Goal: Communication & Community: Share content

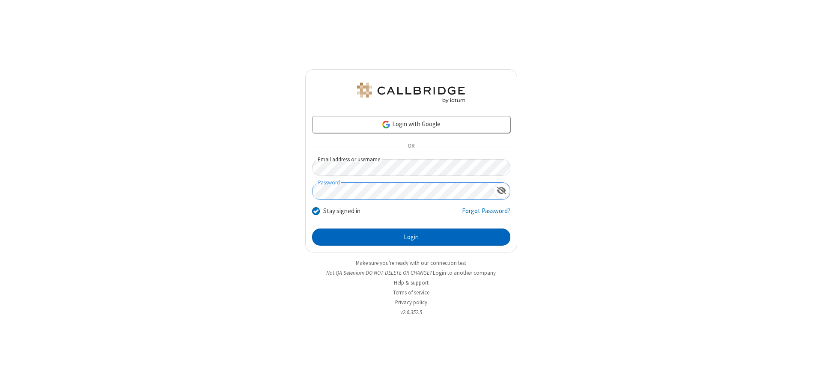
click at [411, 237] on button "Login" at bounding box center [411, 237] width 198 height 17
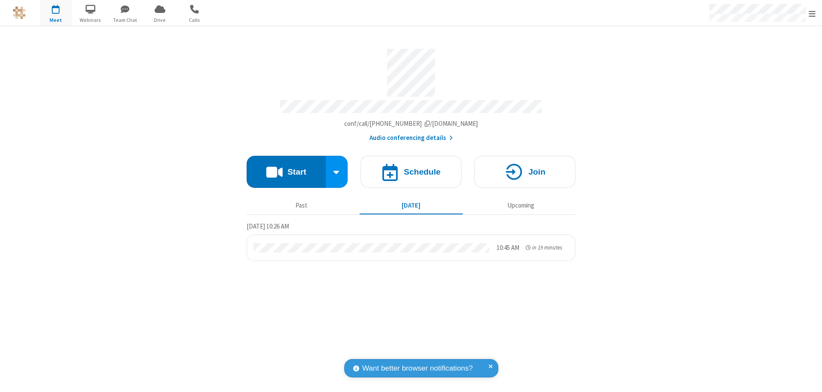
click at [286, 168] on button "Start" at bounding box center [286, 172] width 79 height 32
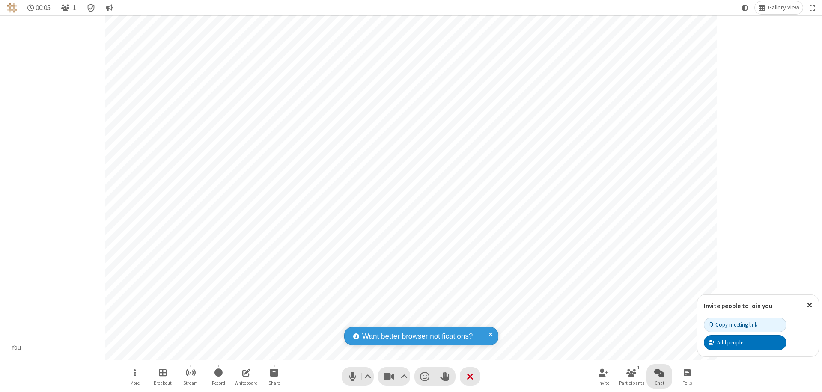
click at [659, 372] on span "Open chat" at bounding box center [659, 372] width 10 height 11
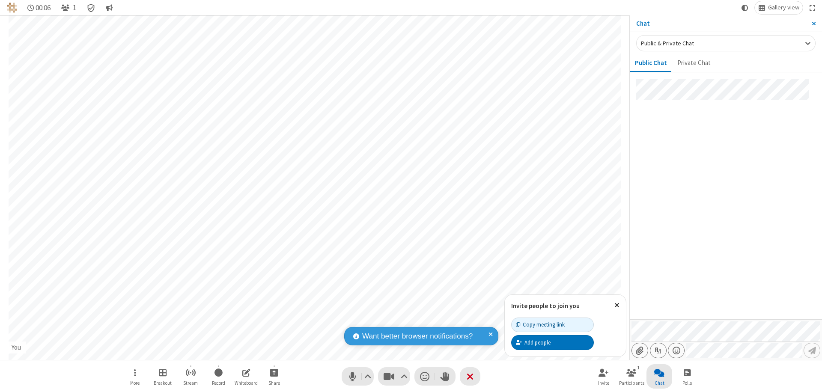
type input "C:\fakepath\doc_test.docx"
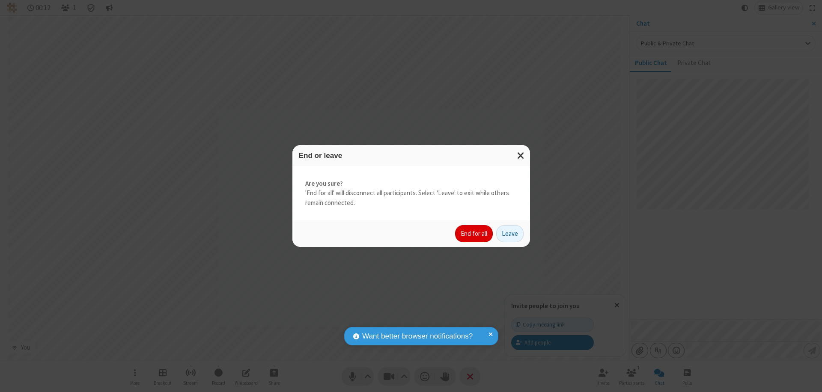
click at [474, 234] on button "End for all" at bounding box center [474, 233] width 38 height 17
